Goal: Task Accomplishment & Management: Use online tool/utility

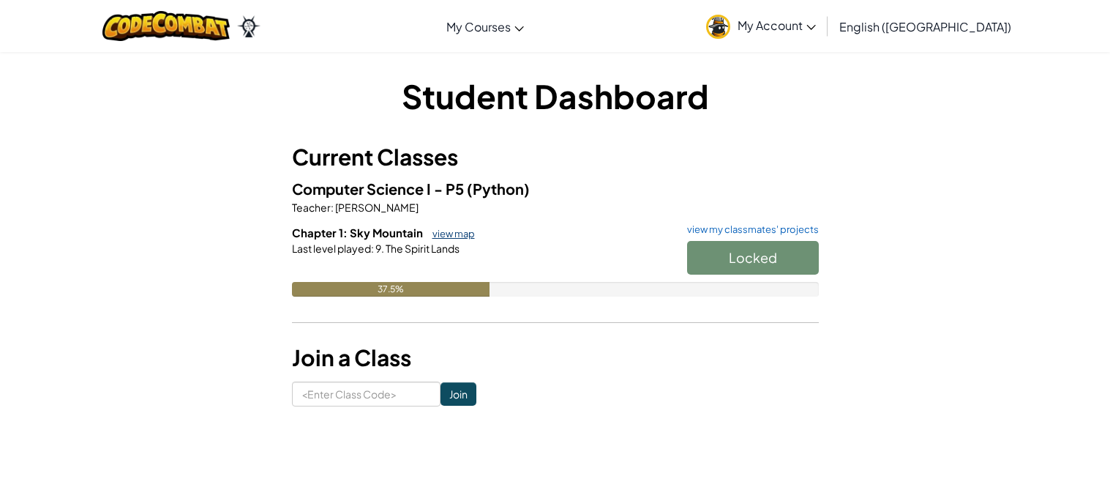
click at [449, 231] on link "view map" at bounding box center [450, 234] width 50 height 12
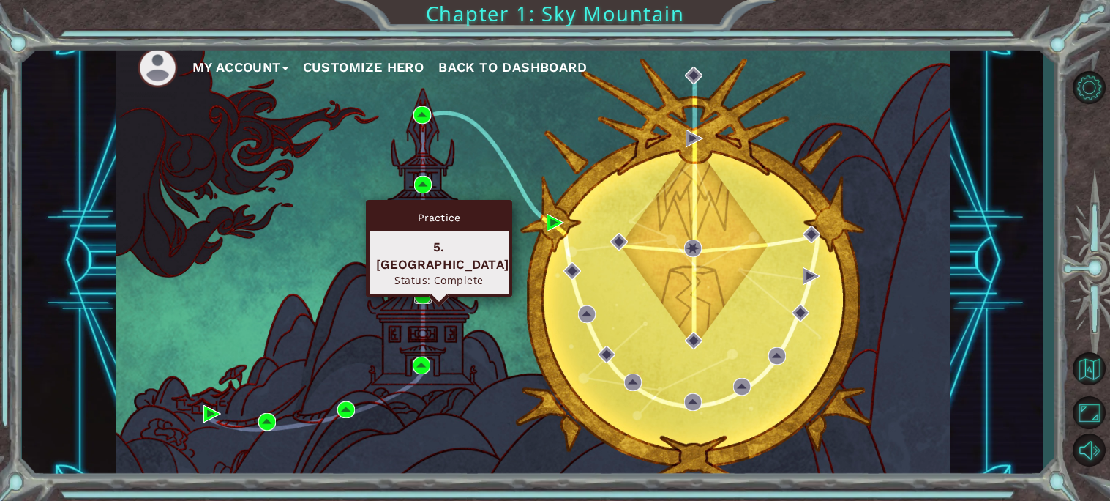
click at [424, 289] on img at bounding box center [423, 295] width 18 height 18
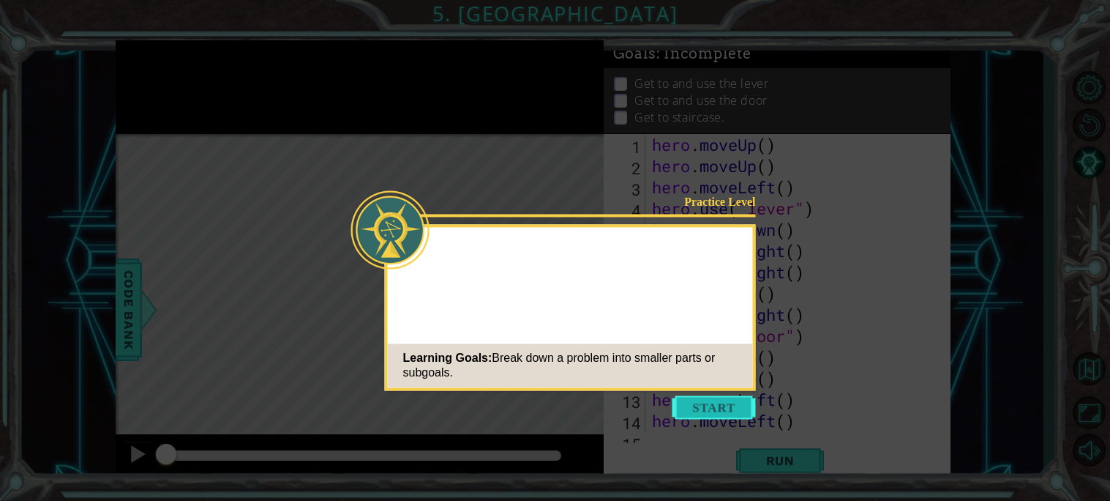
click at [728, 407] on button "Start" at bounding box center [714, 406] width 83 height 23
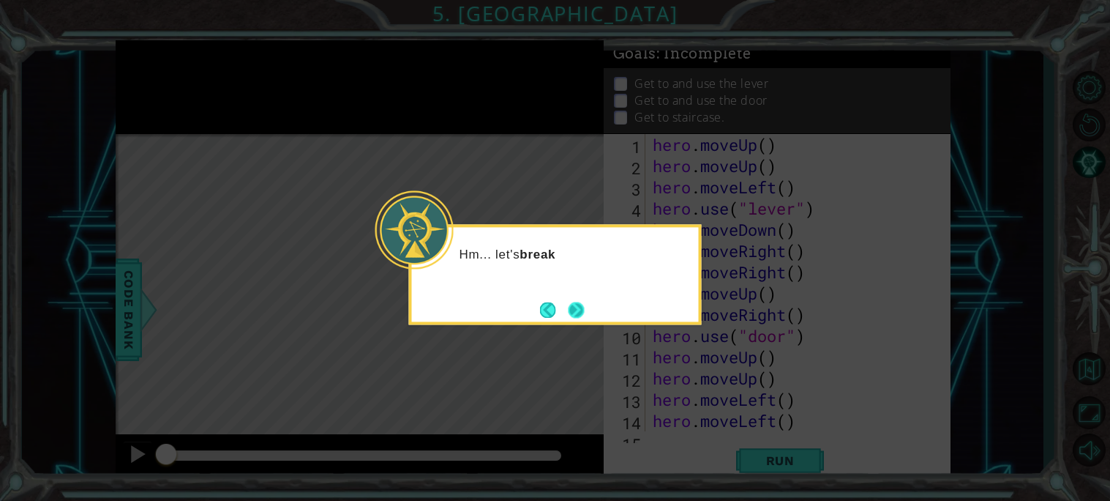
click at [578, 299] on button "Next" at bounding box center [577, 309] width 20 height 20
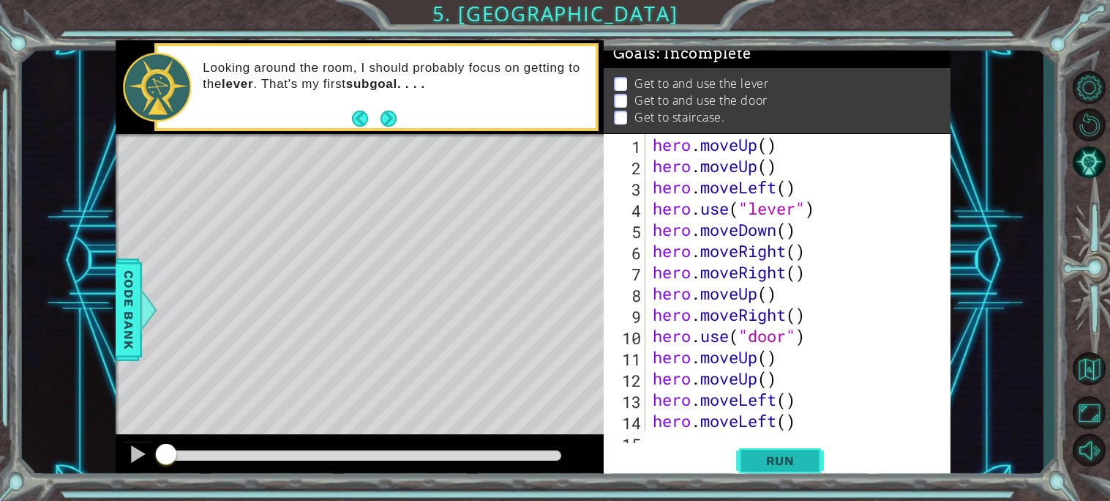
click at [768, 449] on button "Run" at bounding box center [780, 460] width 88 height 34
